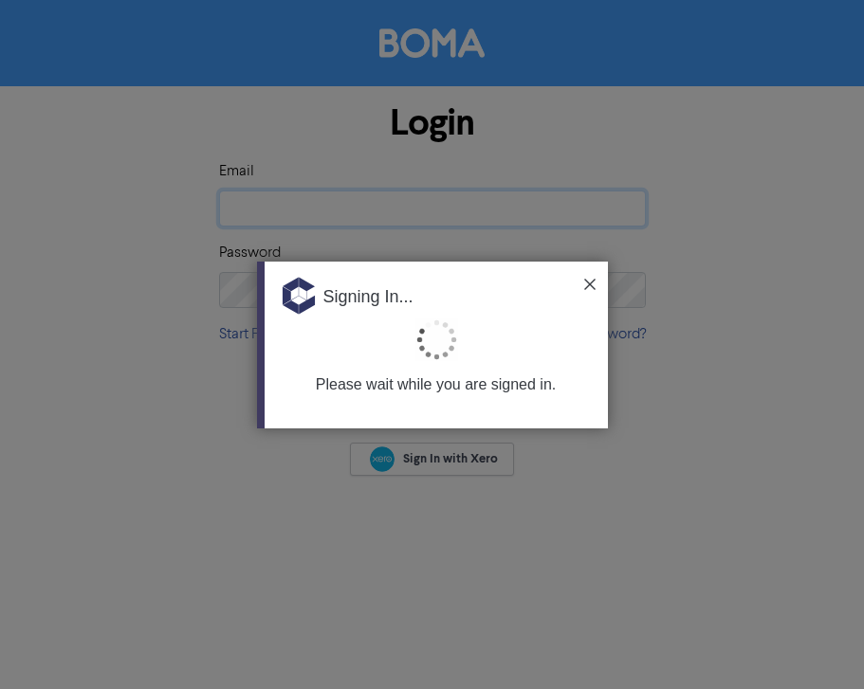
type input "[PERSON_NAME][EMAIL_ADDRESS][DOMAIN_NAME][PERSON_NAME]"
click at [591, 283] on img at bounding box center [589, 284] width 11 height 11
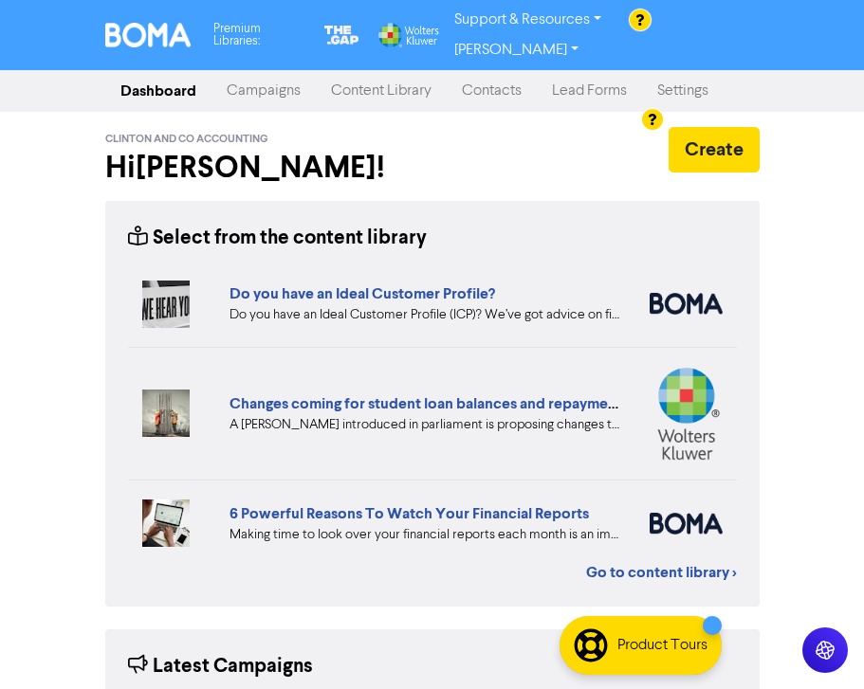
click at [343, 72] on link "Content Library" at bounding box center [381, 91] width 131 height 38
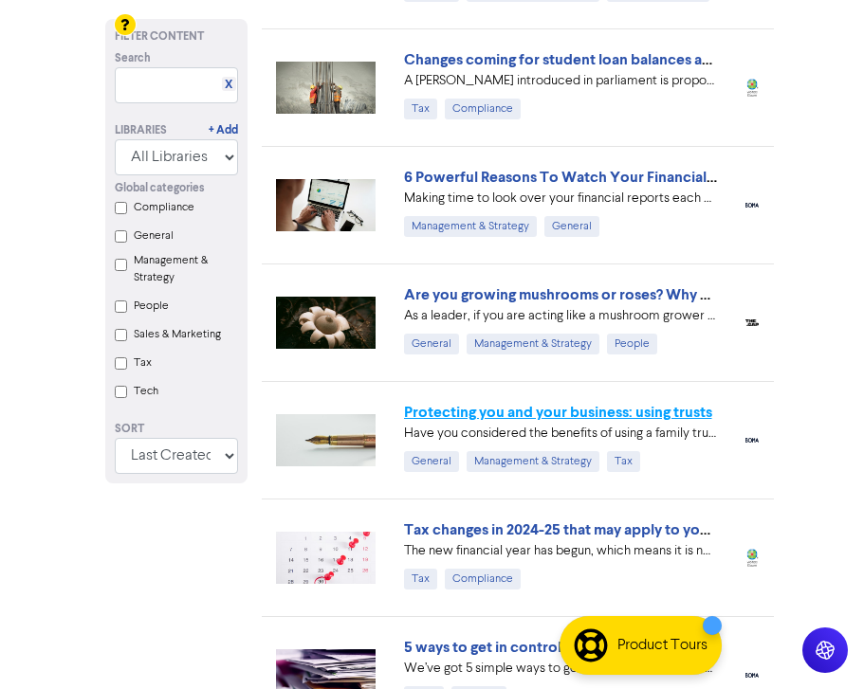
scroll to position [637, 0]
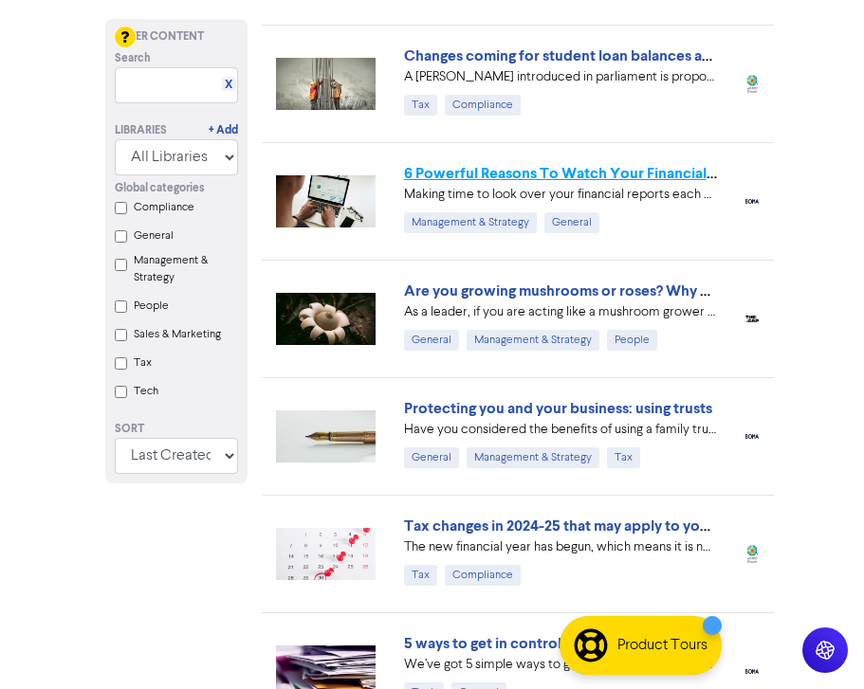
click at [597, 164] on link "6 Powerful Reasons To Watch Your Financial Reports" at bounding box center [583, 173] width 359 height 19
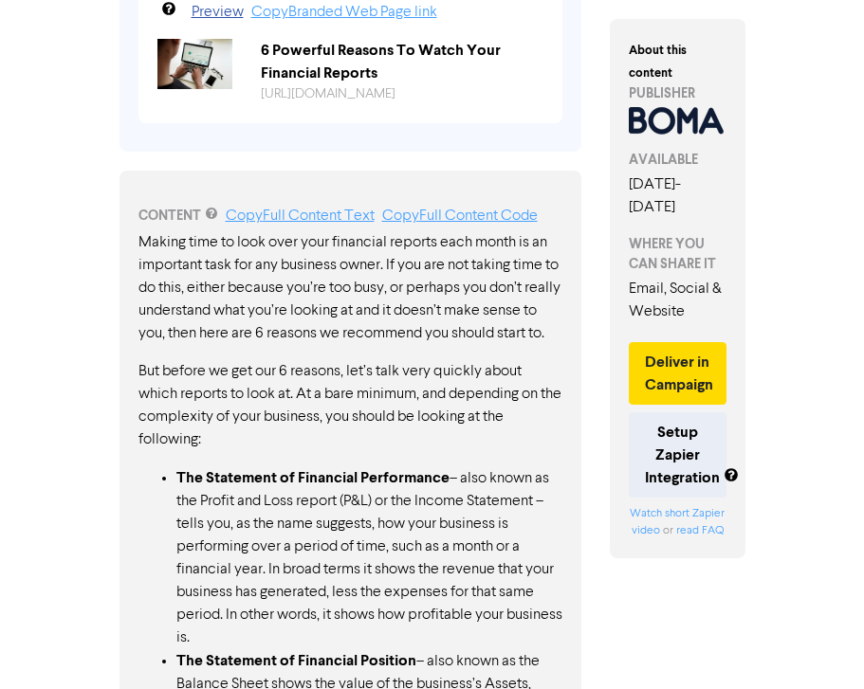
scroll to position [810, 0]
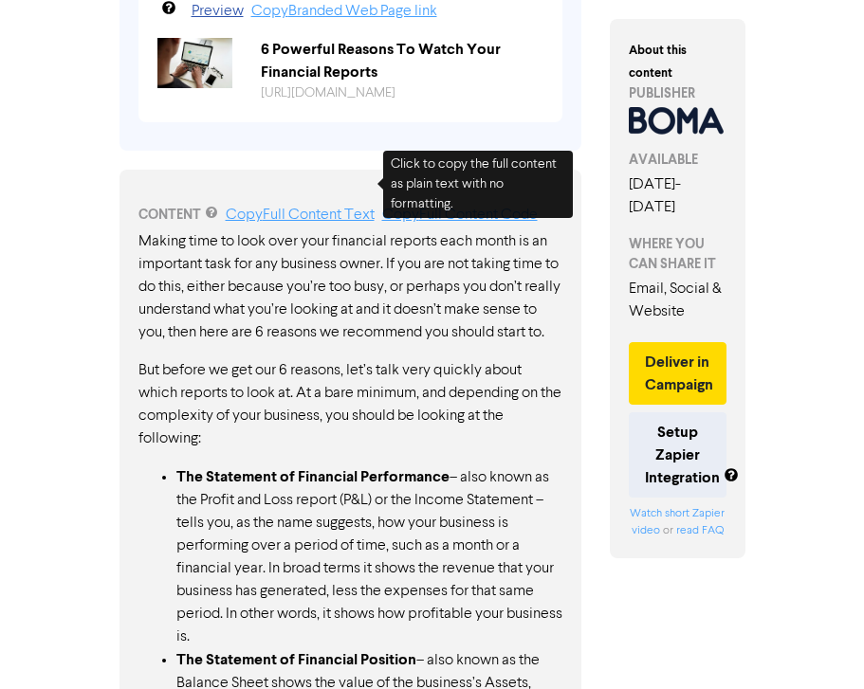
click at [261, 208] on link "Copy Full Content Text" at bounding box center [300, 215] width 149 height 15
